Goal: Transaction & Acquisition: Book appointment/travel/reservation

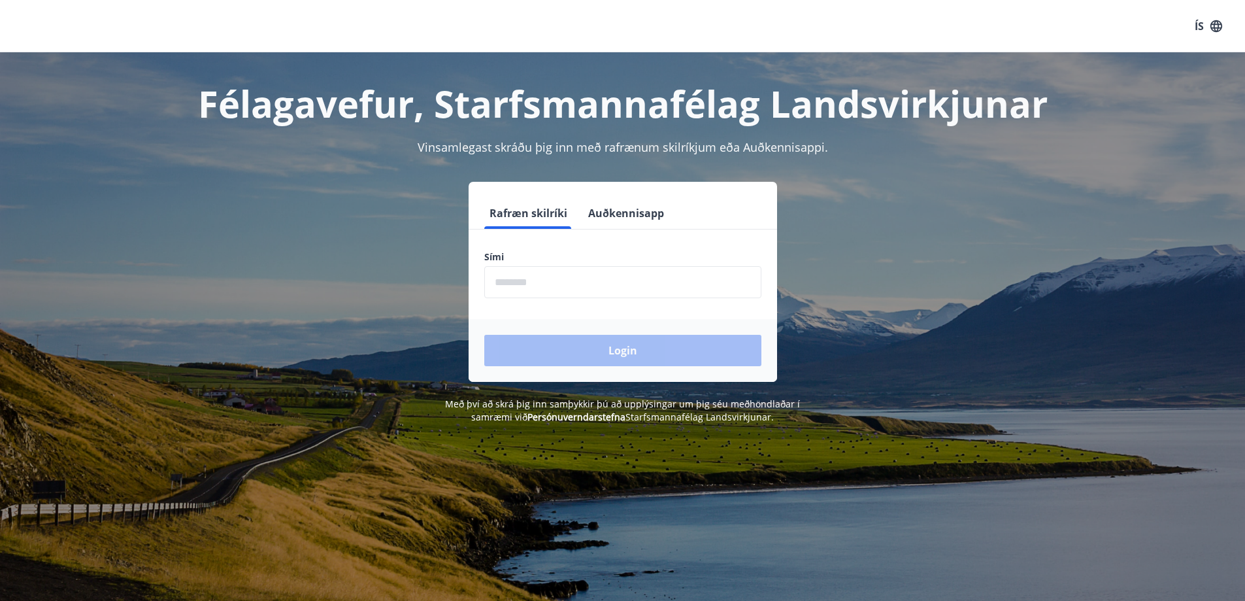
click at [544, 285] on input "phone" at bounding box center [622, 282] width 277 height 32
type input "********"
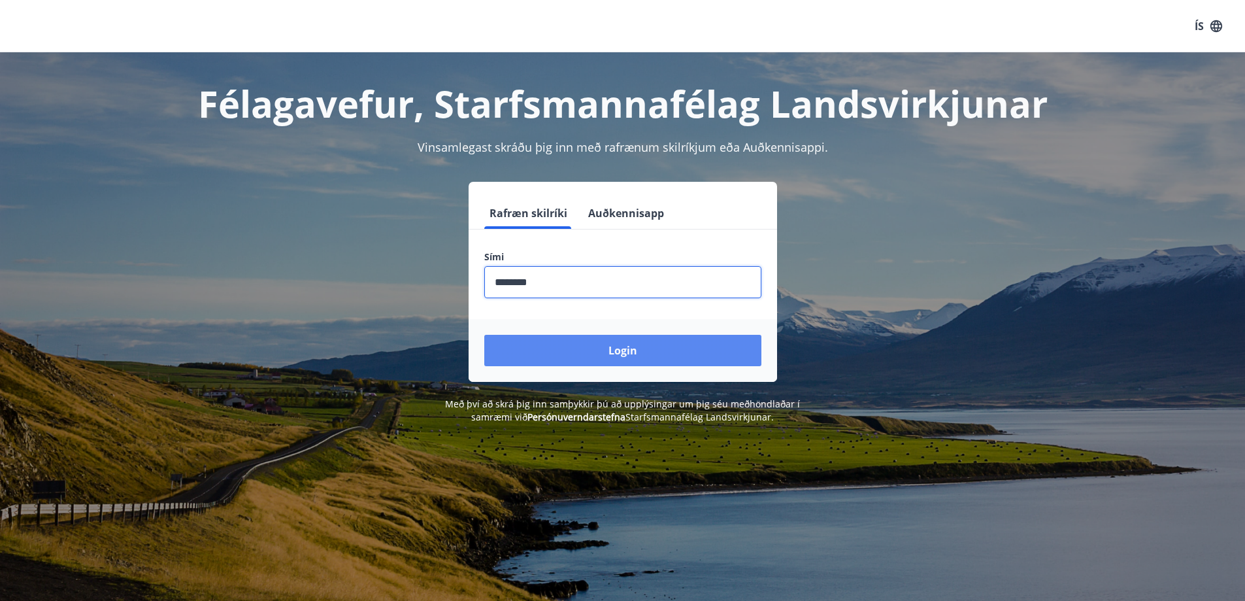
click at [591, 345] on button "Login" at bounding box center [622, 350] width 277 height 31
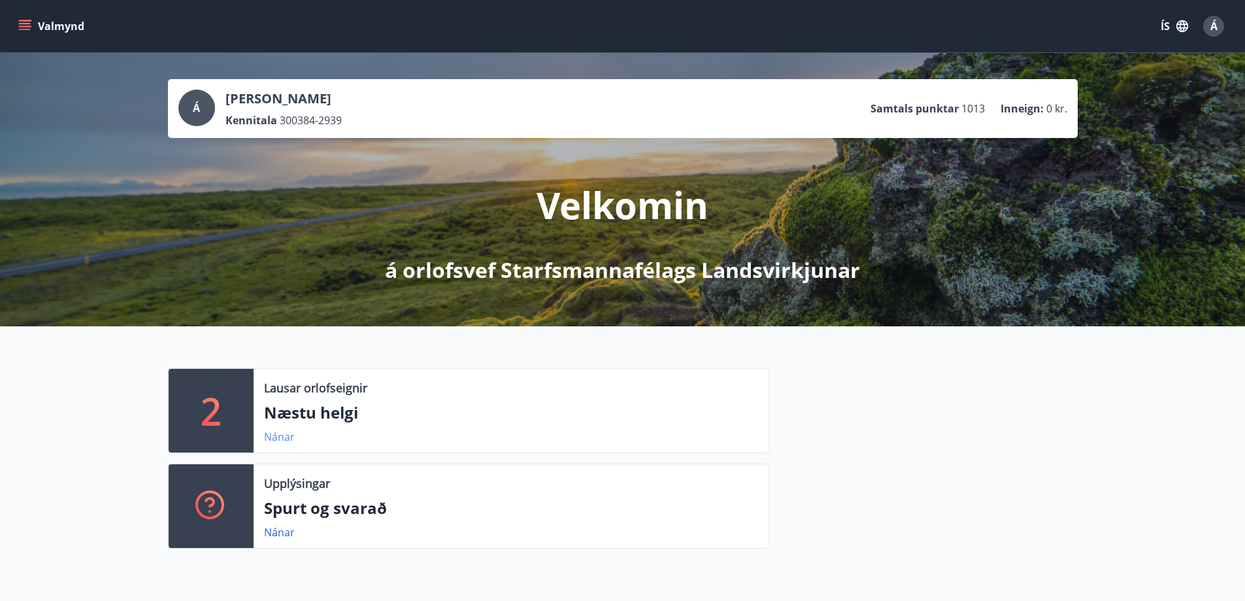
click at [268, 436] on link "Nánar" at bounding box center [279, 437] width 31 height 14
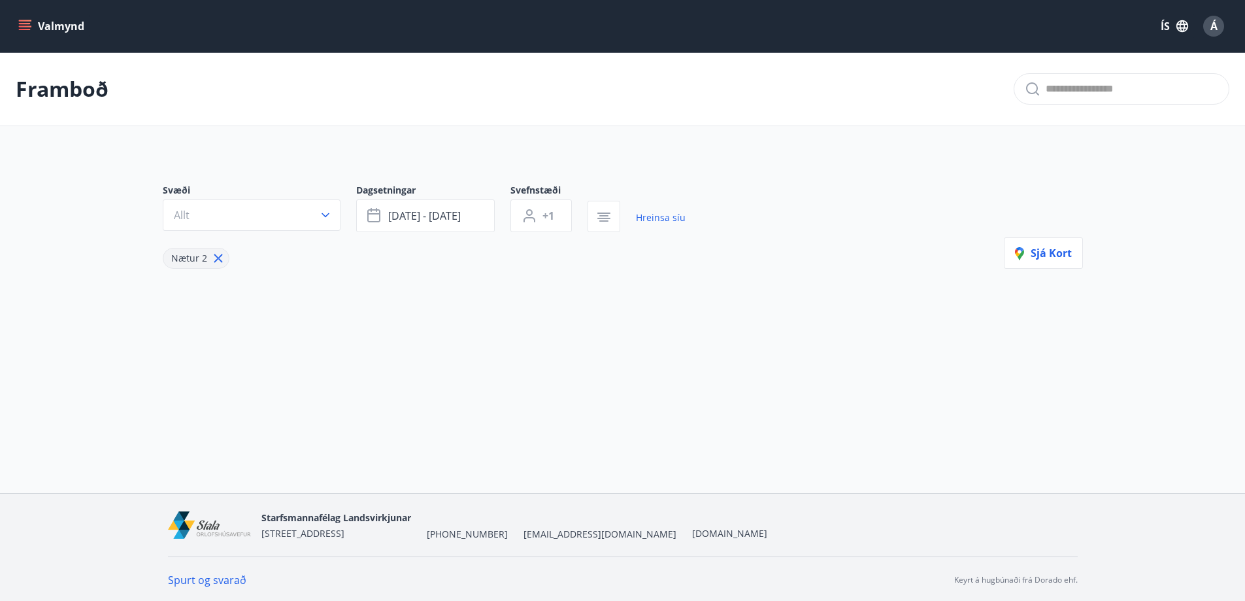
type input "*"
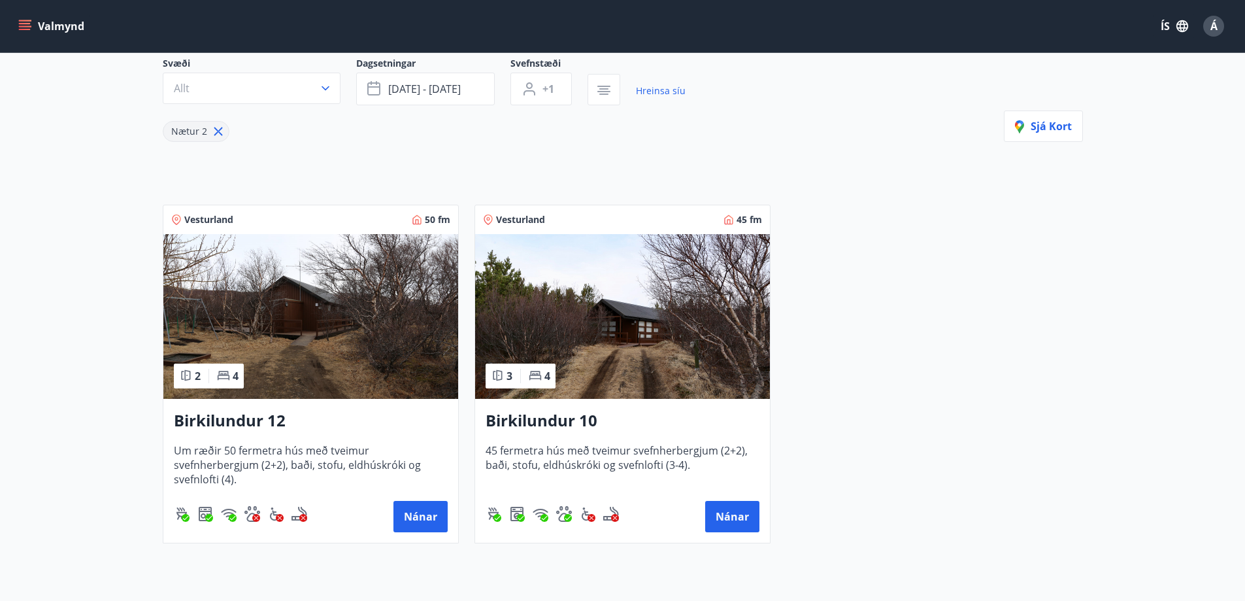
scroll to position [196, 0]
